Goal: Feedback & Contribution: Contribute content

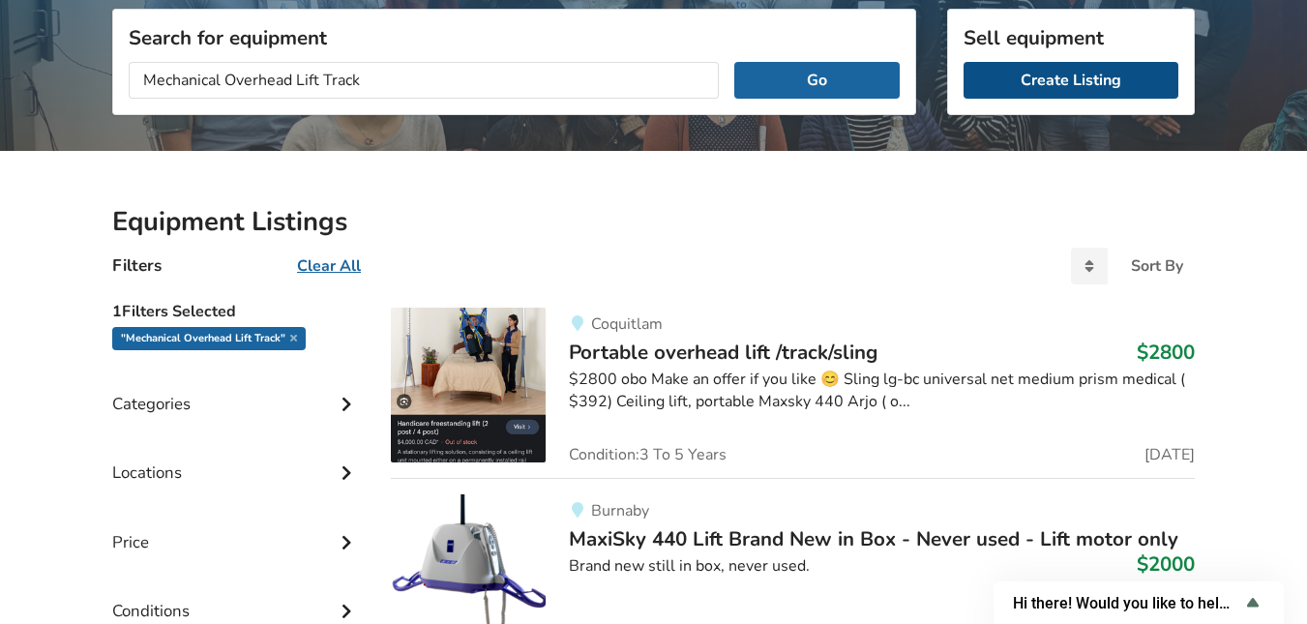
click at [1089, 80] on link "Create Listing" at bounding box center [1071, 80] width 215 height 37
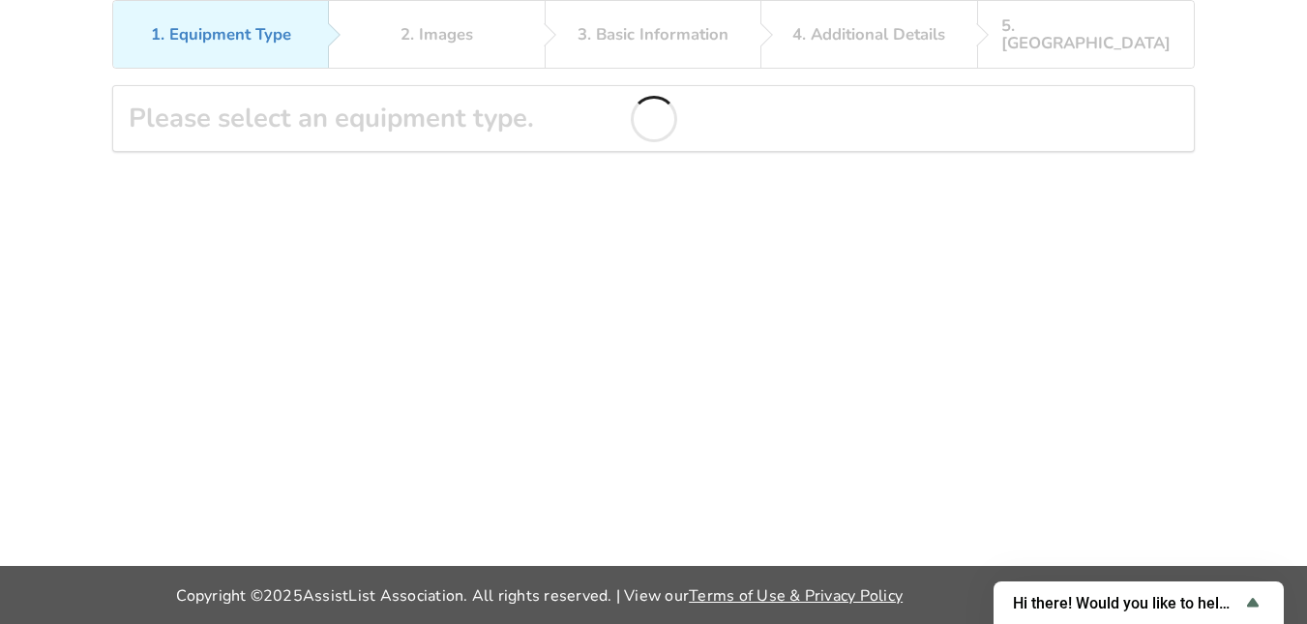
scroll to position [126, 0]
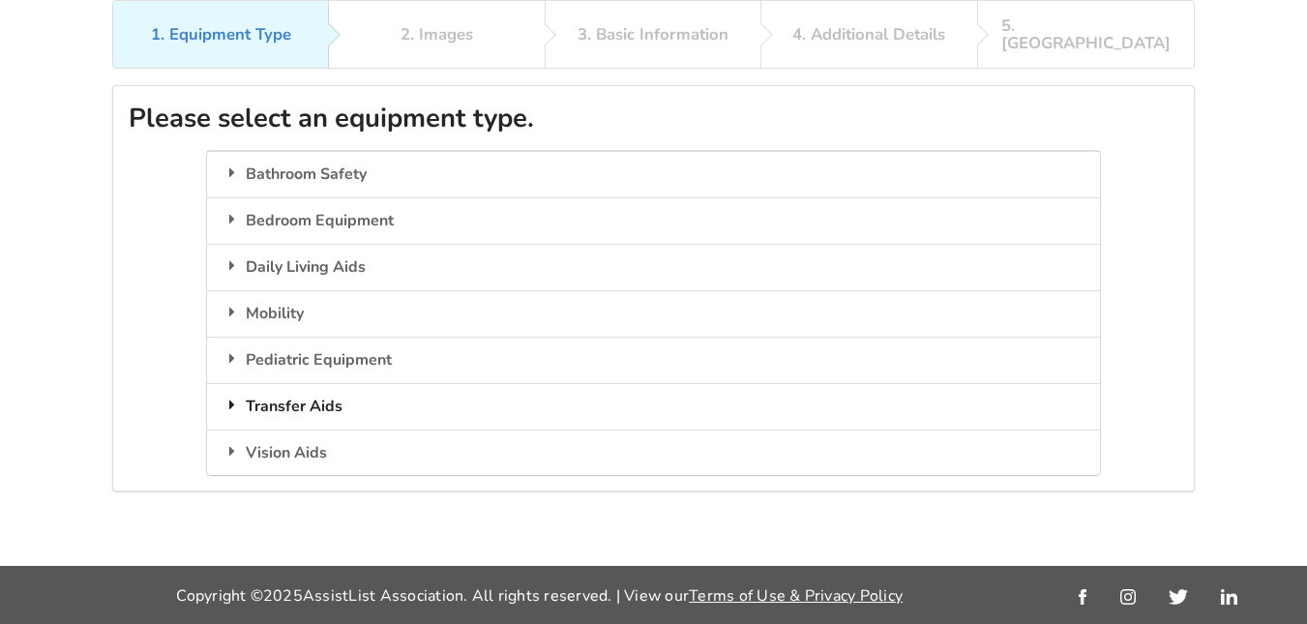
click at [309, 389] on div "Transfer Aids" at bounding box center [653, 406] width 892 height 46
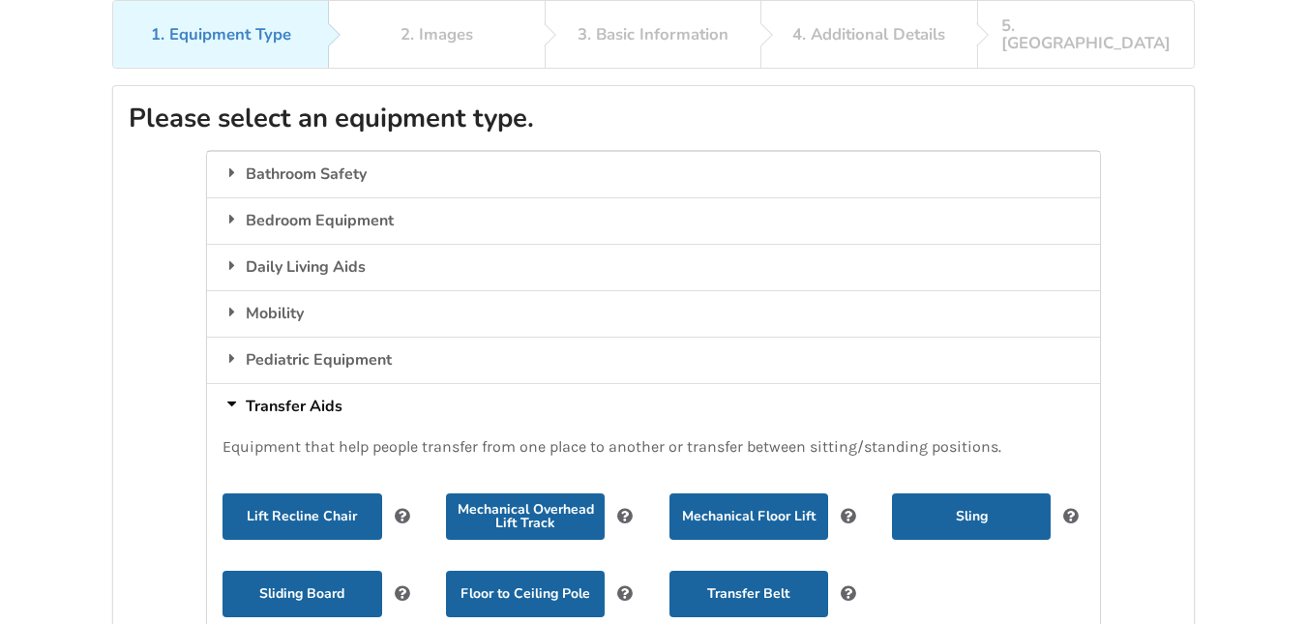
scroll to position [269, 0]
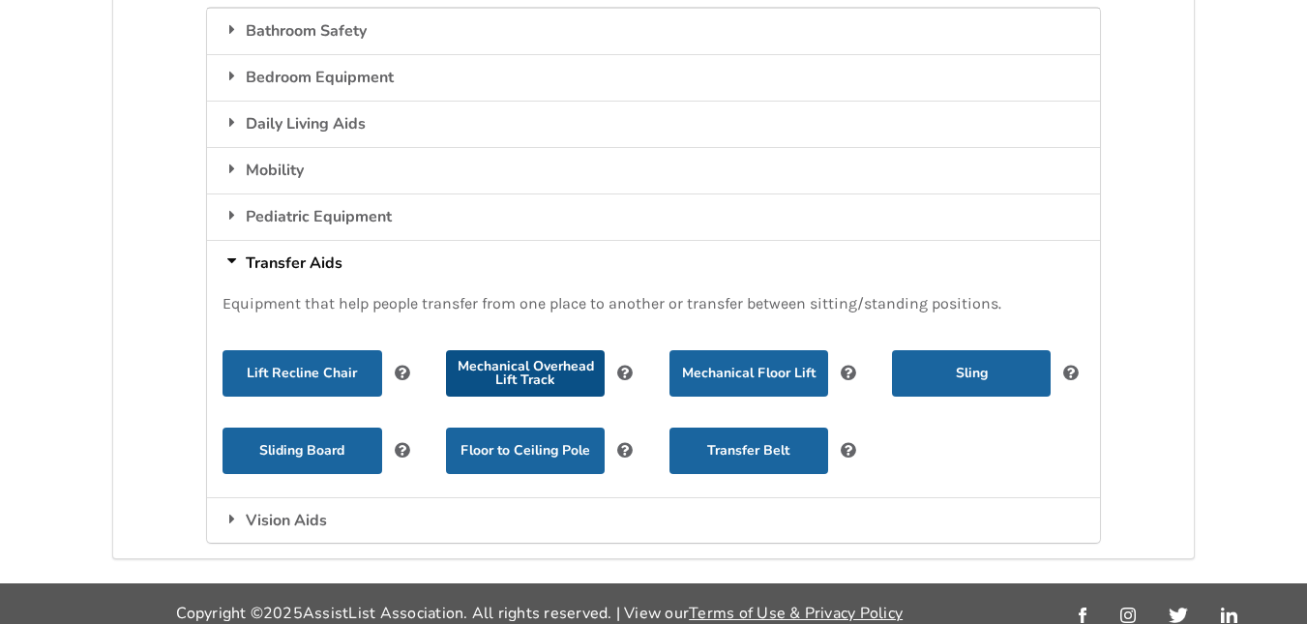
click at [540, 360] on button "Mechanical Overhead Lift Track" at bounding box center [525, 373] width 159 height 46
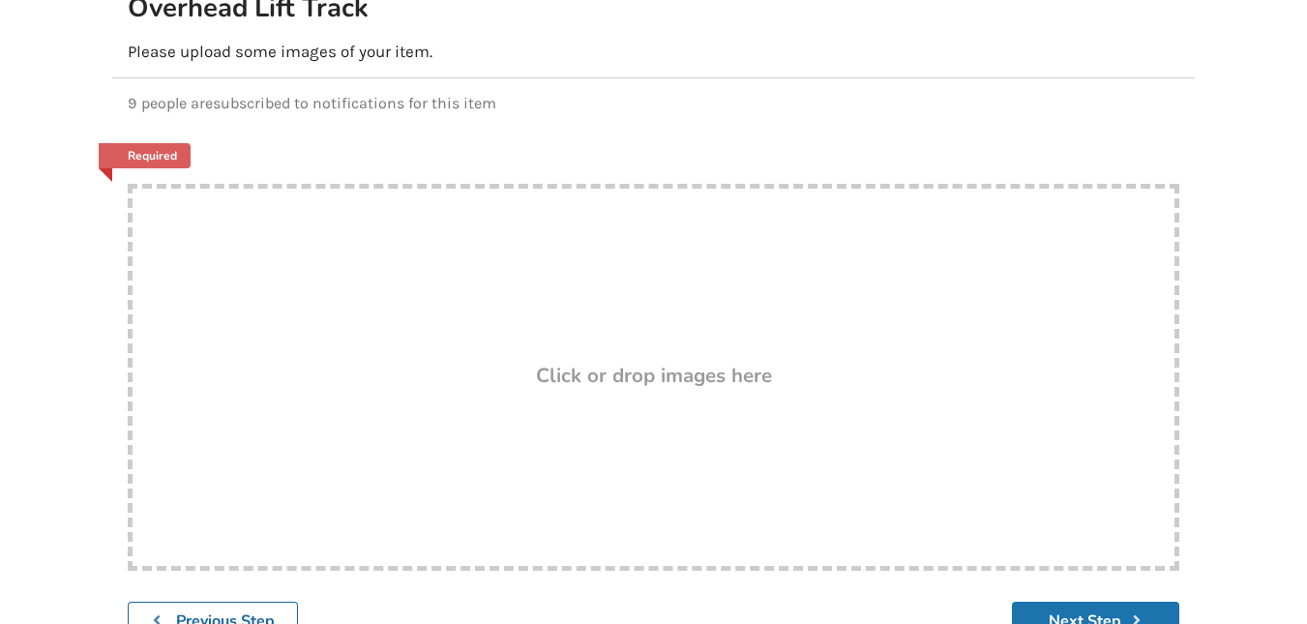
click at [1045, 602] on button "Next Step" at bounding box center [1095, 621] width 167 height 38
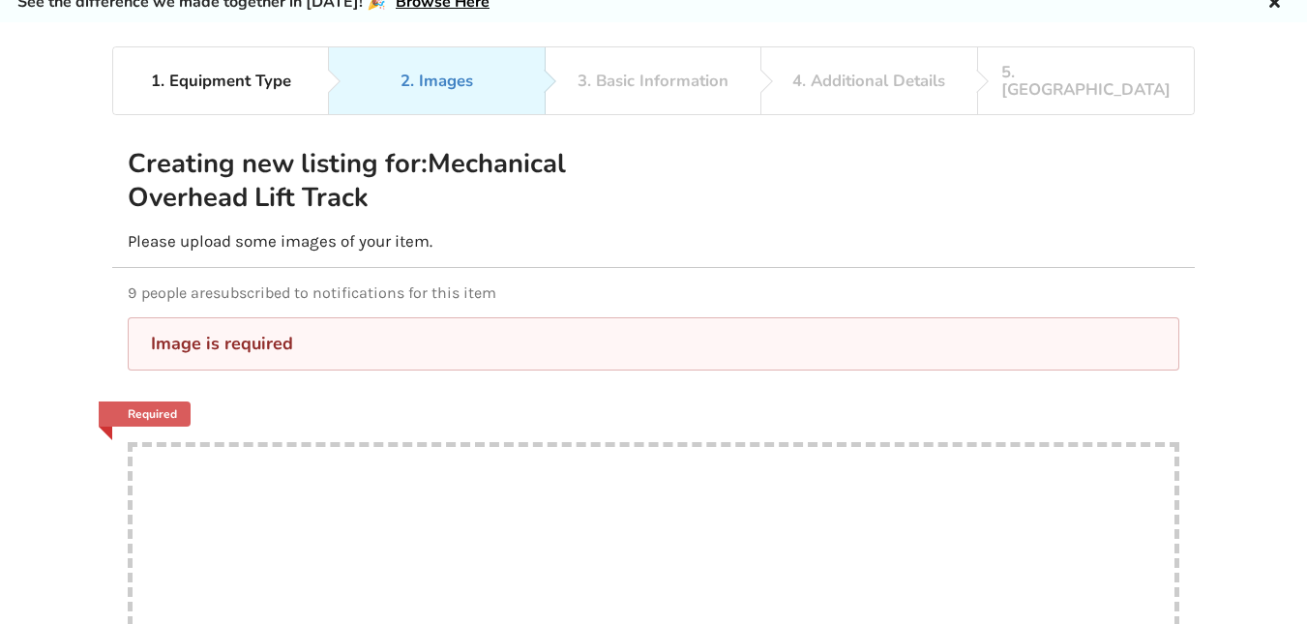
scroll to position [172, 0]
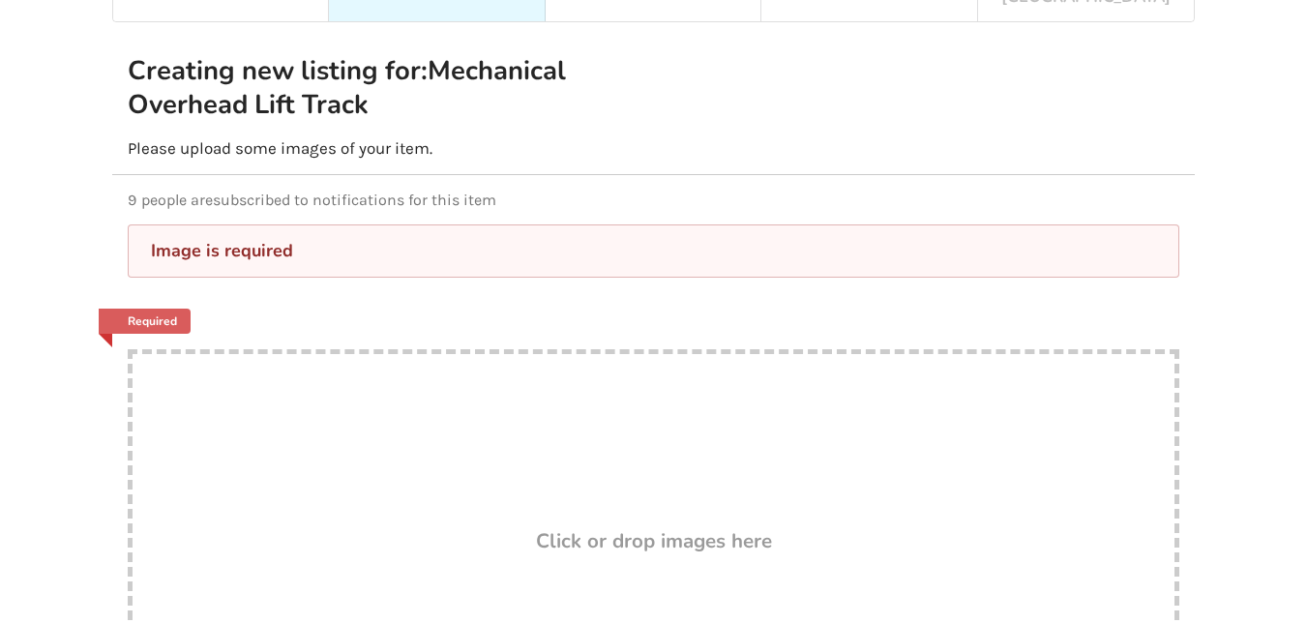
click at [738, 541] on div "Drop here! Click or drop images here" at bounding box center [654, 542] width 1052 height 387
type input "C:\fakepath\bed and lift.jpg"
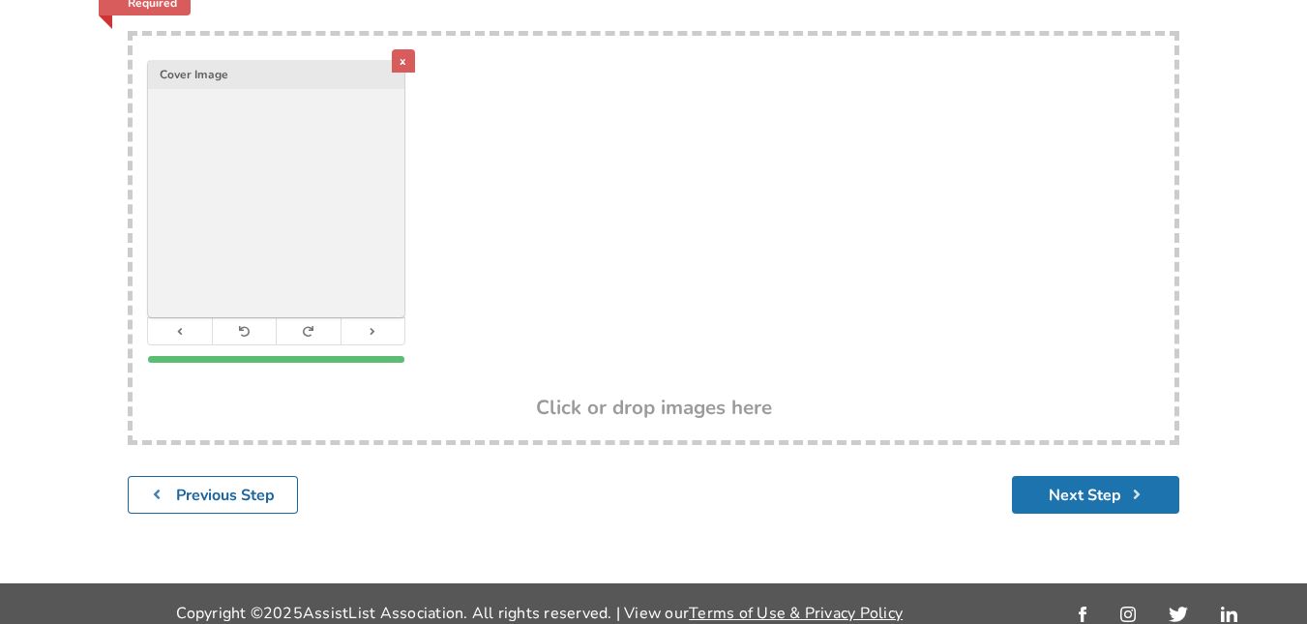
click at [1140, 487] on icon "submit" at bounding box center [1136, 494] width 18 height 15
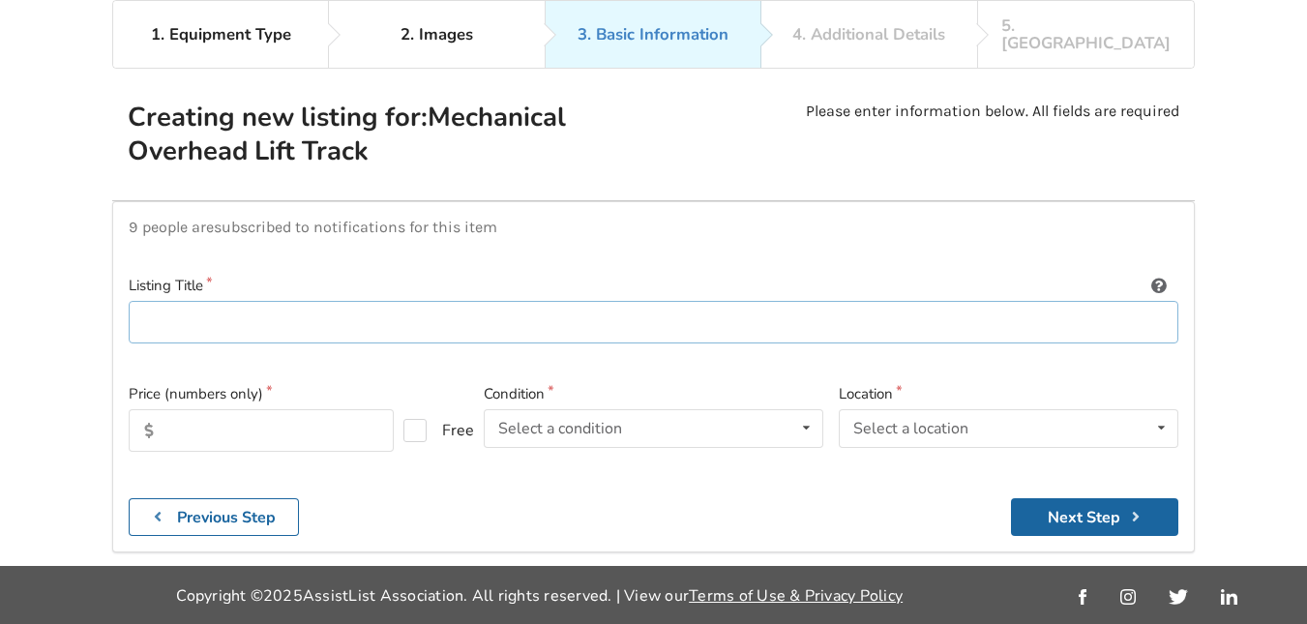
click at [328, 306] on input at bounding box center [654, 323] width 1050 height 44
type input "O"
type input "Mechanical overhead Lift Track"
click at [207, 426] on input "text" at bounding box center [261, 430] width 265 height 43
type input "2300"
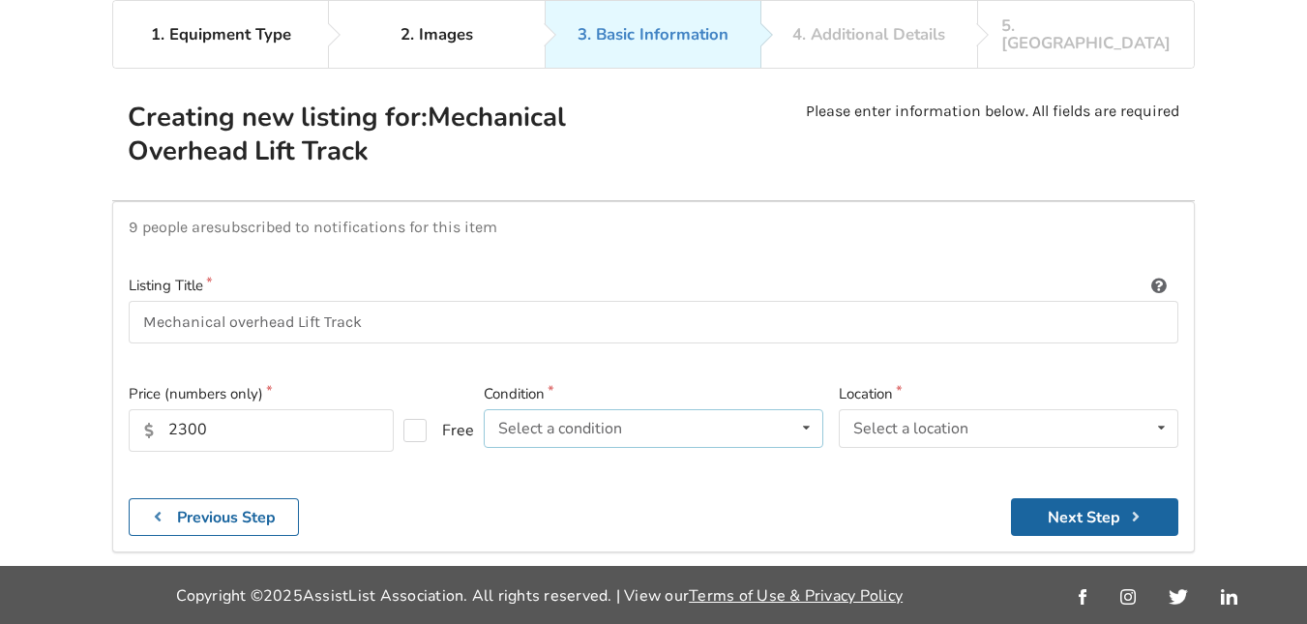
click at [801, 413] on icon at bounding box center [807, 428] width 28 height 36
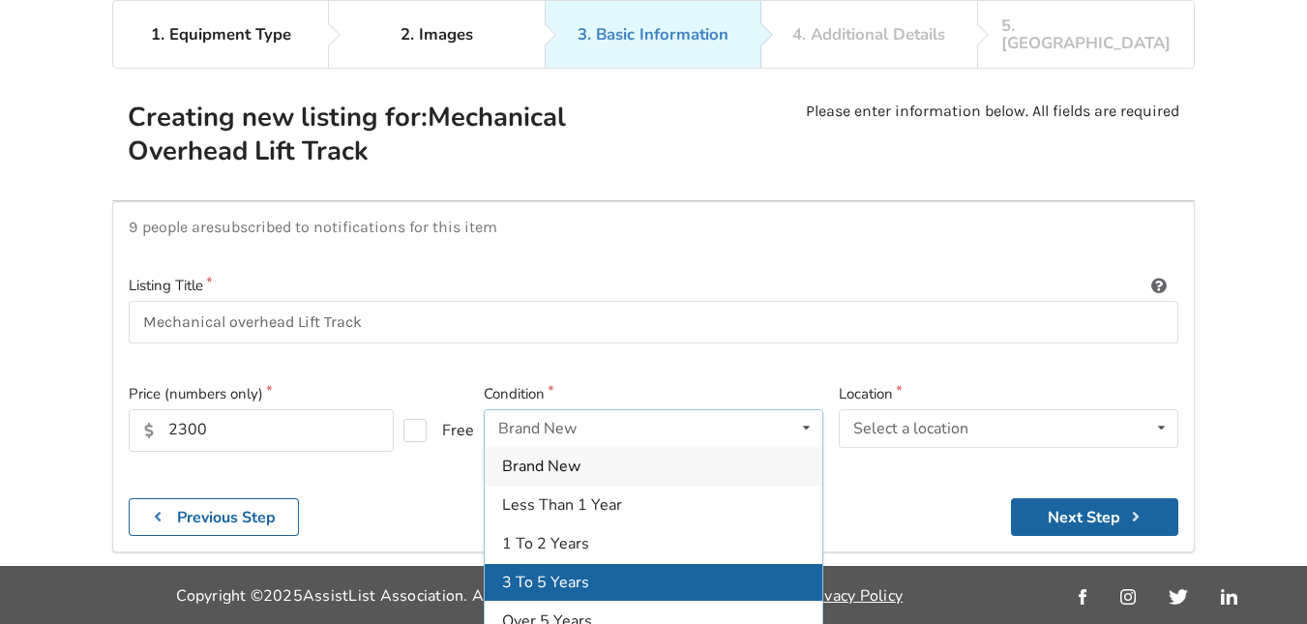
click at [618, 563] on div "3 To 5 Years" at bounding box center [654, 582] width 338 height 39
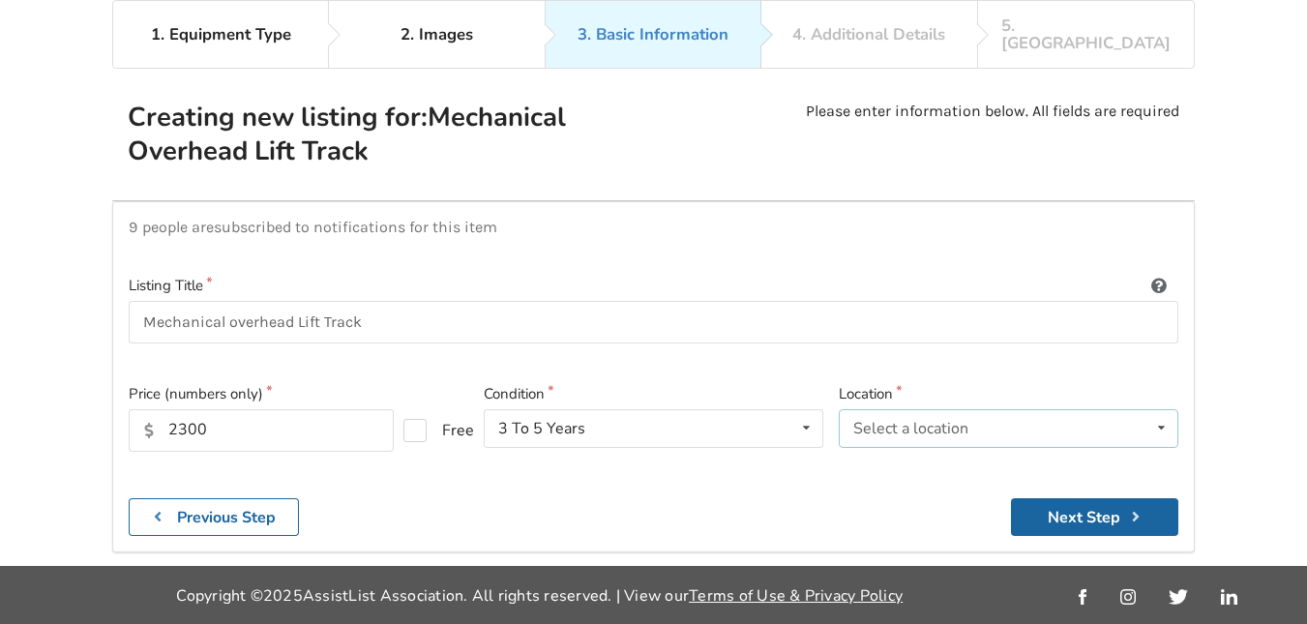
click at [1158, 411] on icon at bounding box center [1162, 428] width 28 height 36
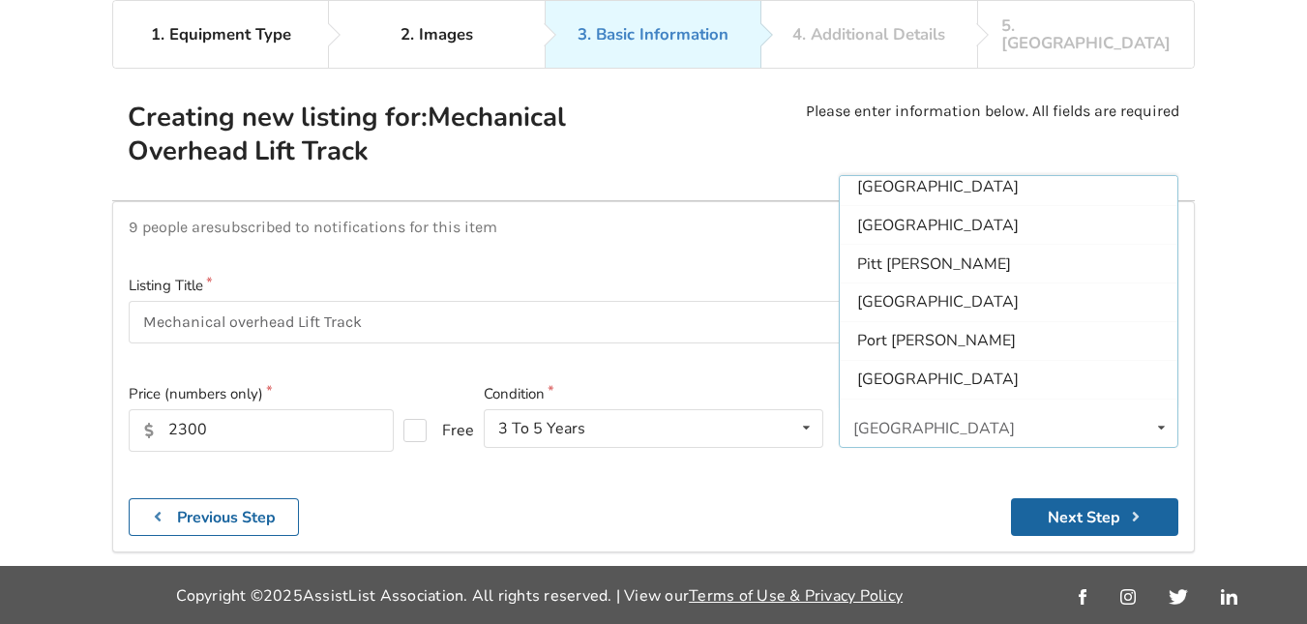
scroll to position [440, 0]
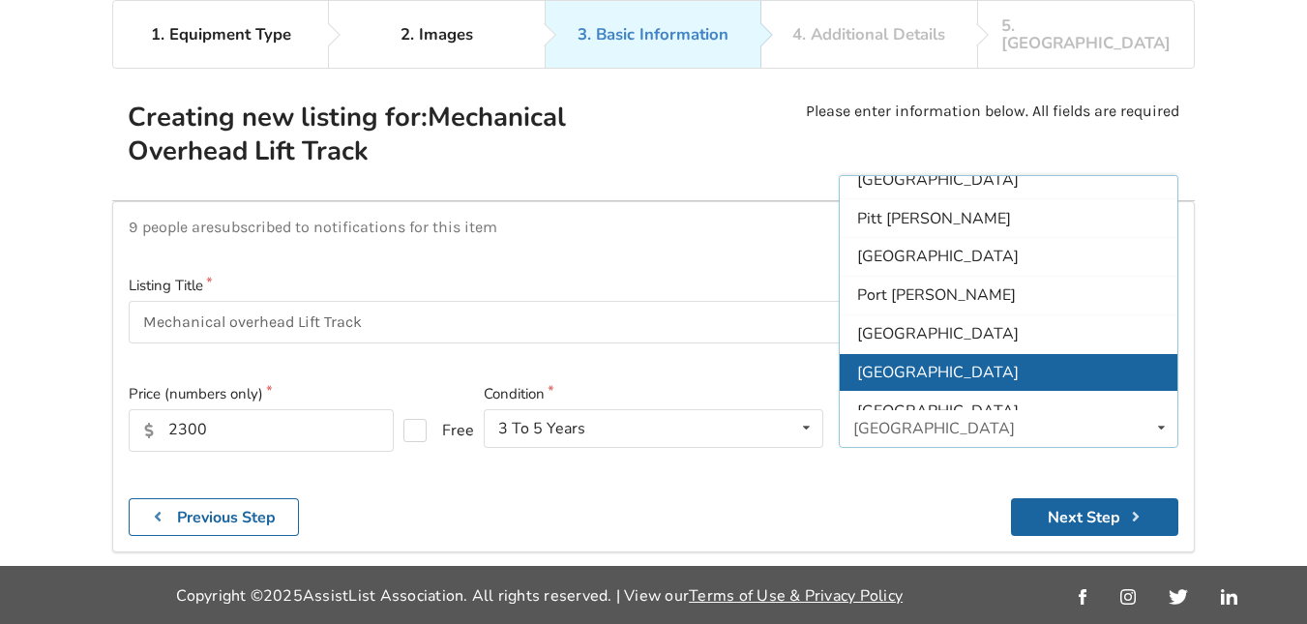
click at [960, 361] on div "[GEOGRAPHIC_DATA]" at bounding box center [1009, 372] width 338 height 39
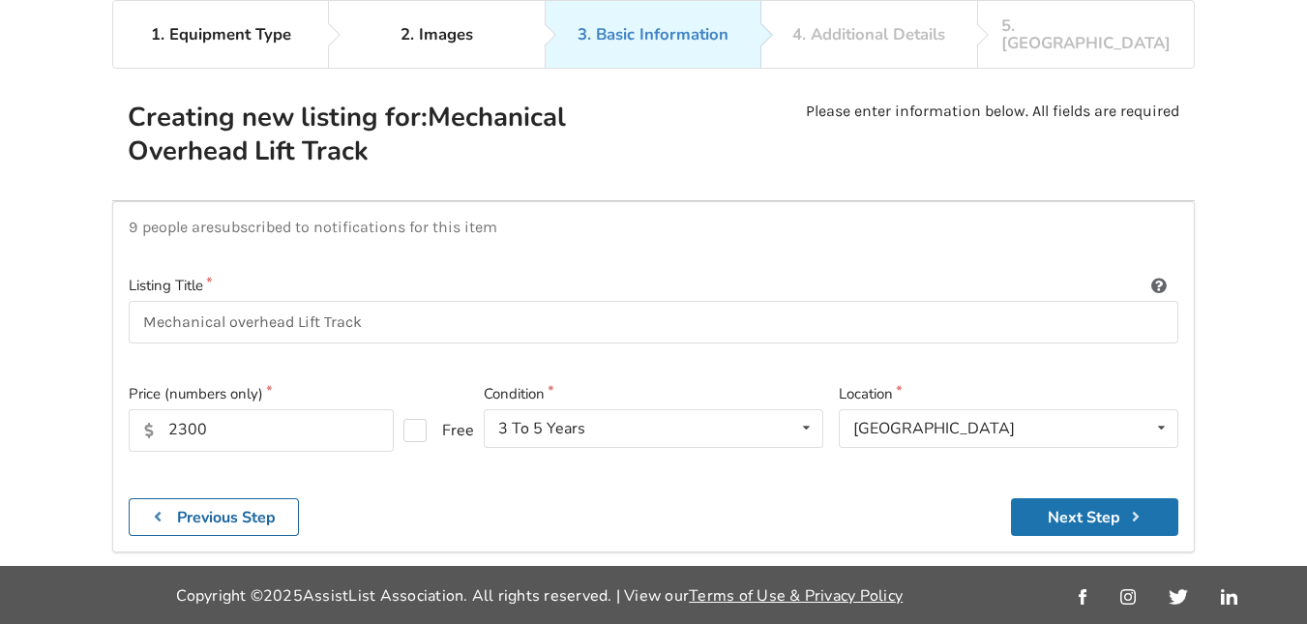
click at [1131, 509] on icon "submit" at bounding box center [1135, 516] width 18 height 15
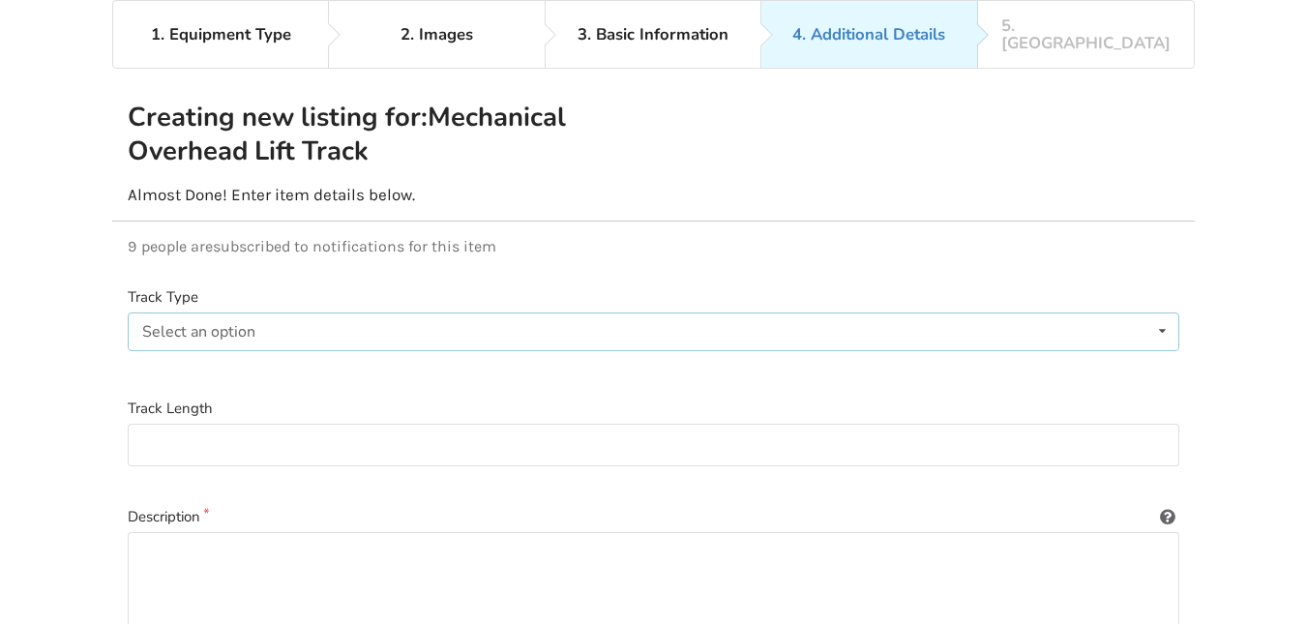
click at [1162, 314] on icon at bounding box center [1163, 332] width 28 height 36
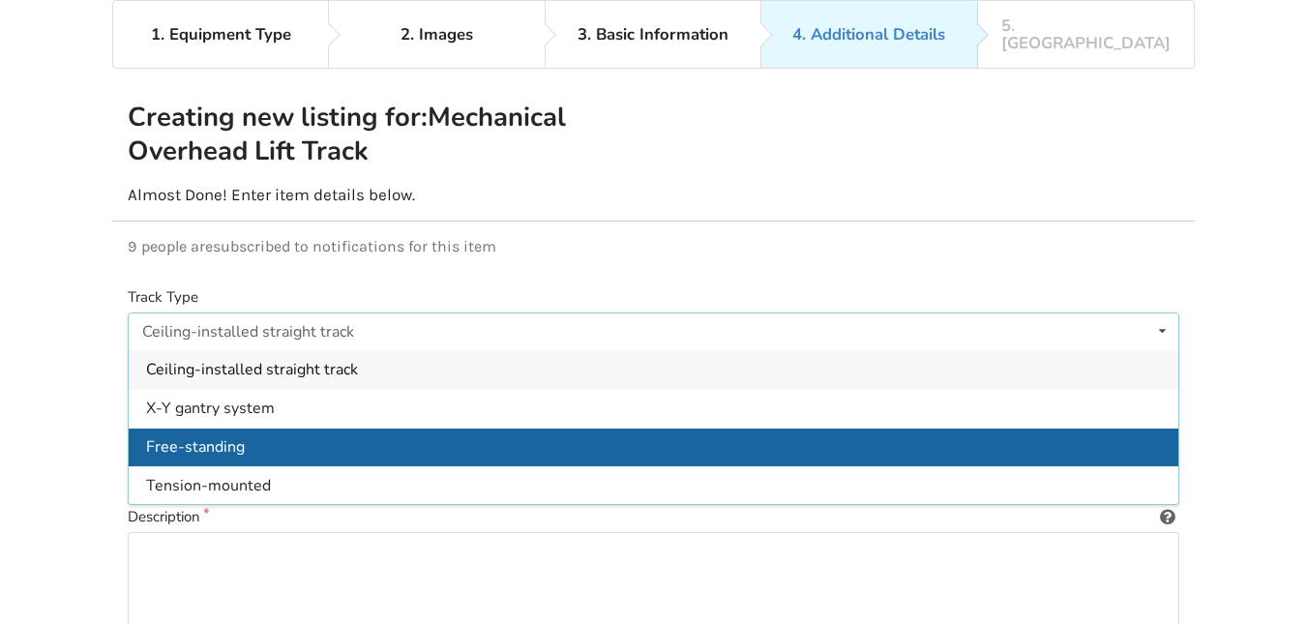
click at [477, 428] on div "Free-standing" at bounding box center [654, 447] width 1050 height 39
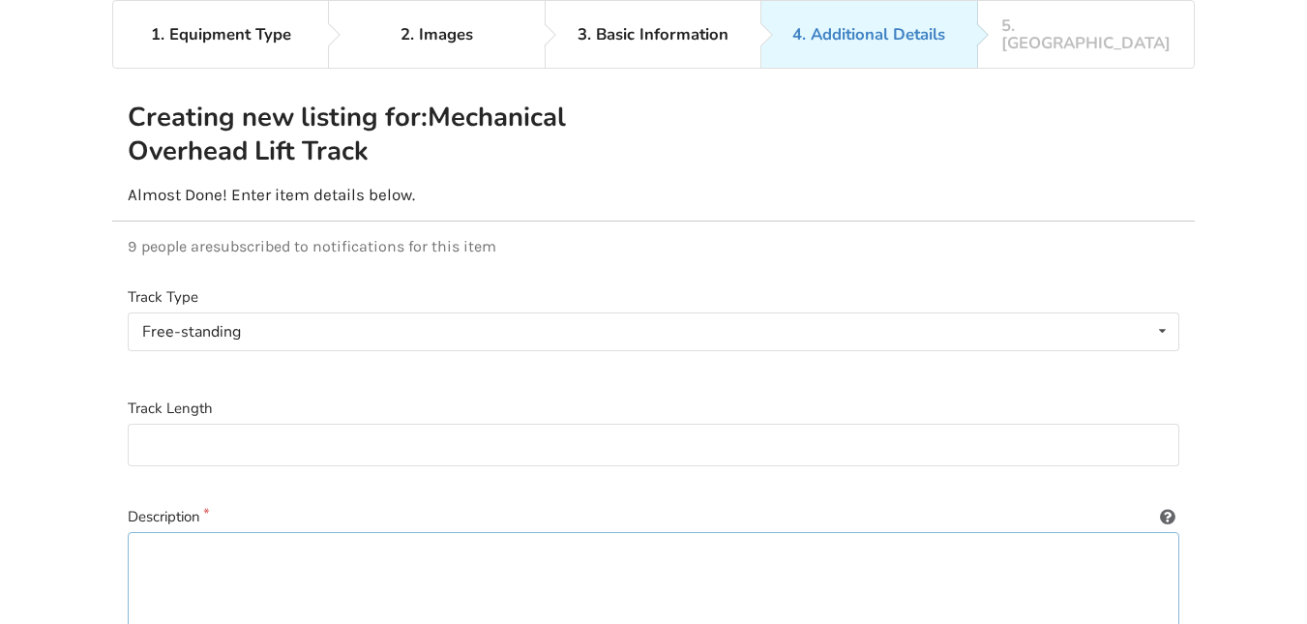
click at [440, 555] on textarea at bounding box center [654, 625] width 1052 height 186
type textarea "m"
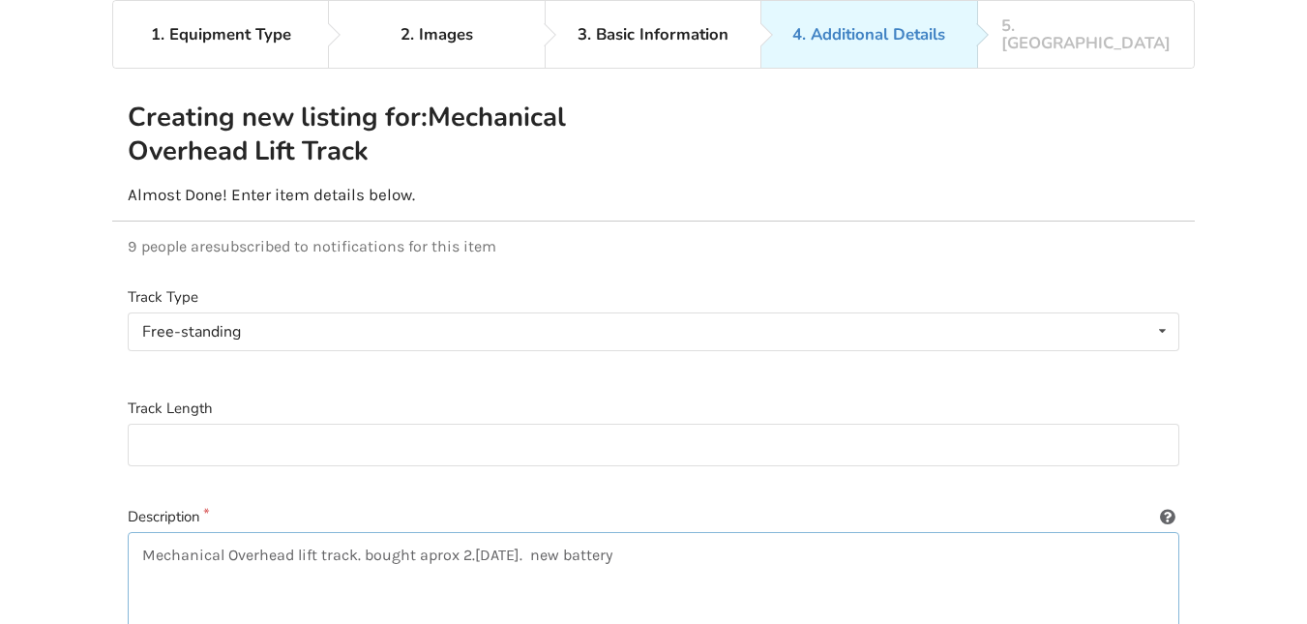
type textarea "Mechanical Overhead lift track. bought aprox 2.[DATE]. new battery."
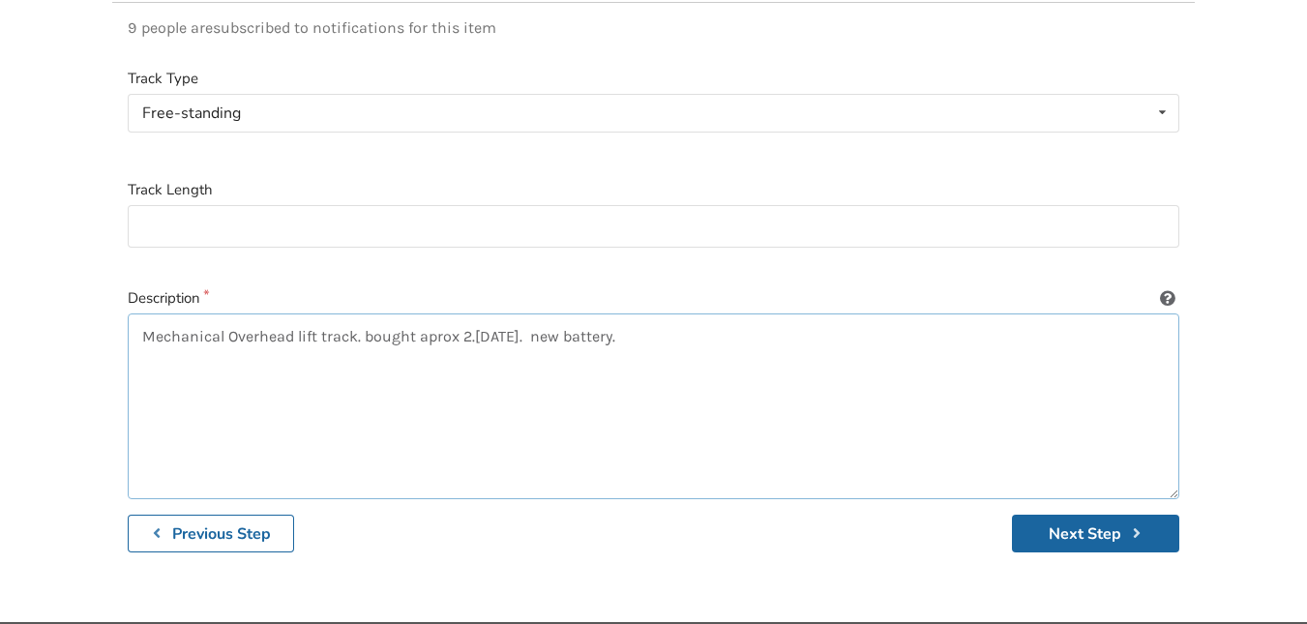
scroll to position [383, 0]
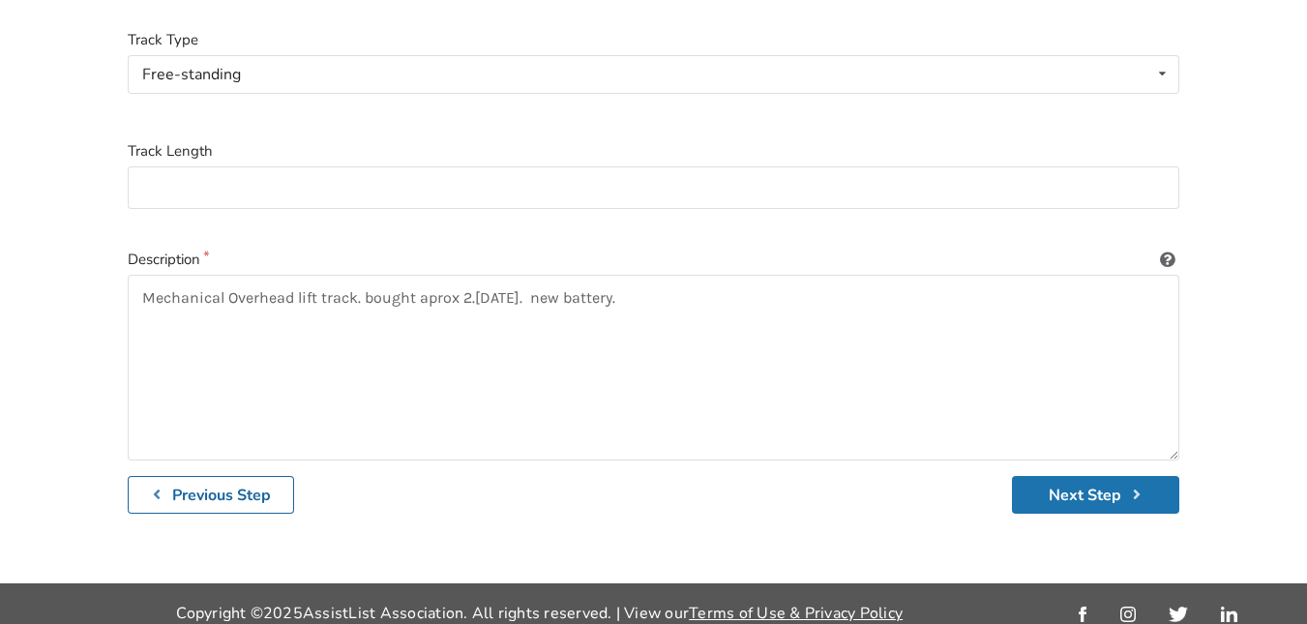
click at [1136, 487] on icon "submit" at bounding box center [1136, 494] width 18 height 15
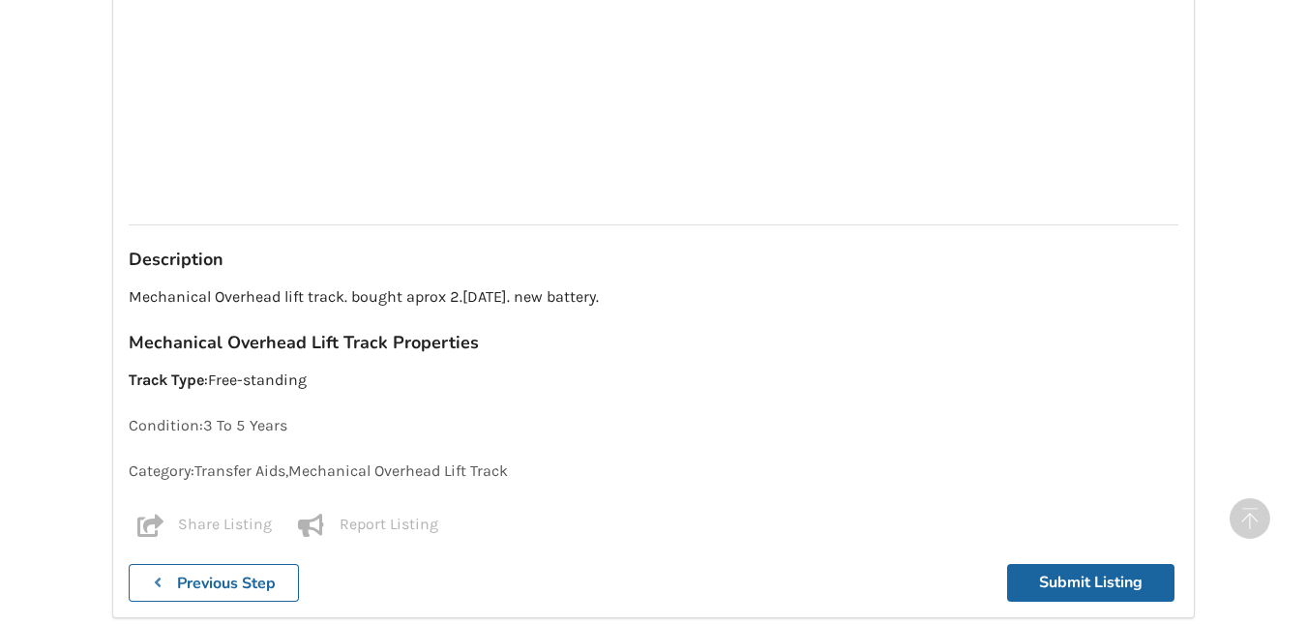
scroll to position [1182, 0]
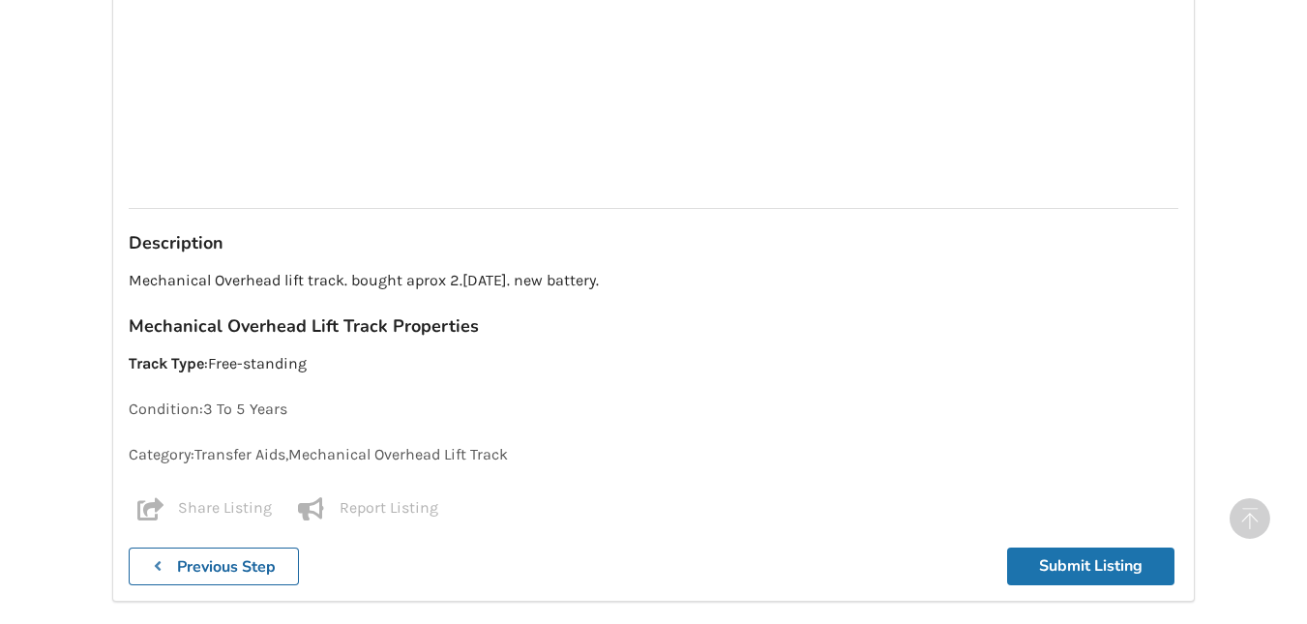
click at [1154, 550] on button "Submit Listing" at bounding box center [1090, 567] width 167 height 38
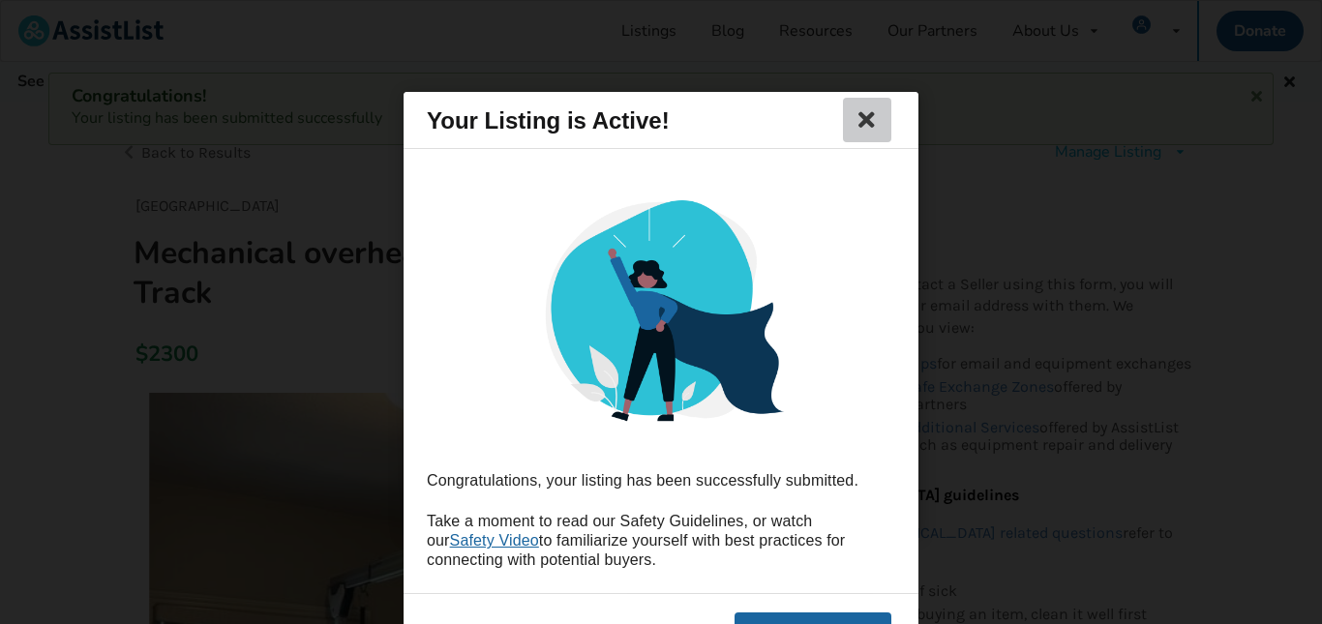
click at [867, 126] on icon at bounding box center [867, 119] width 27 height 23
